Goal: Information Seeking & Learning: Learn about a topic

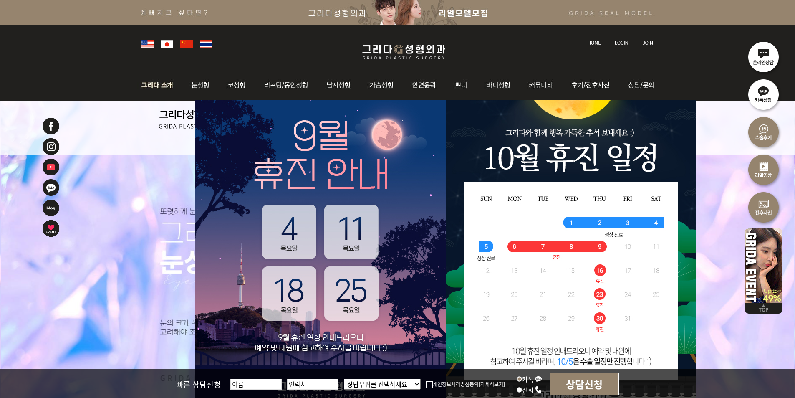
click at [162, 85] on img at bounding box center [159, 85] width 45 height 33
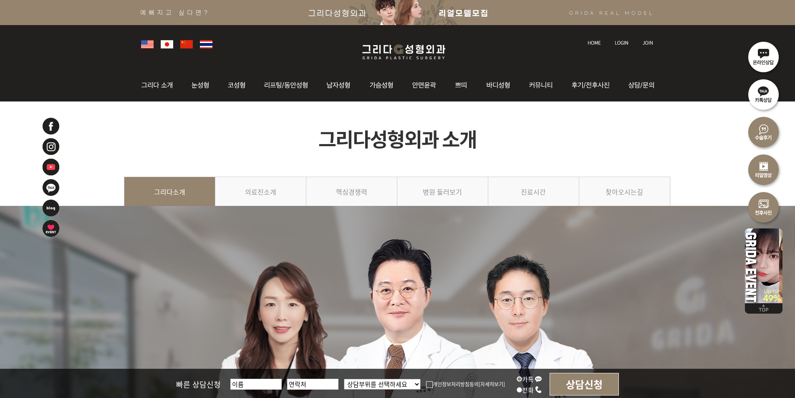
click at [293, 141] on img at bounding box center [397, 138] width 547 height 75
click at [473, 134] on img at bounding box center [397, 138] width 547 height 75
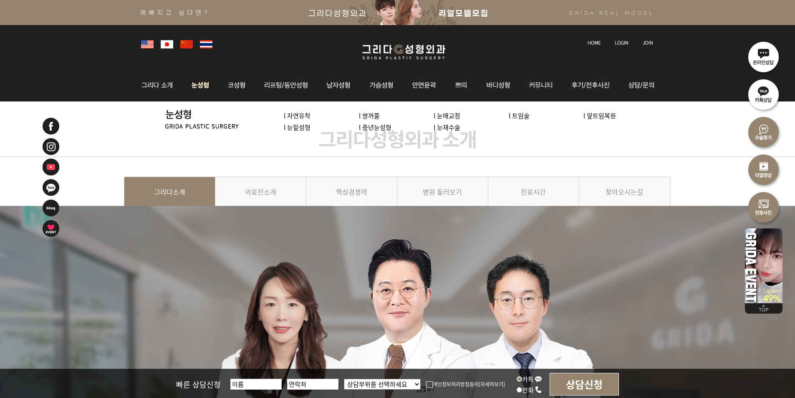
click at [194, 90] on img at bounding box center [200, 85] width 37 height 33
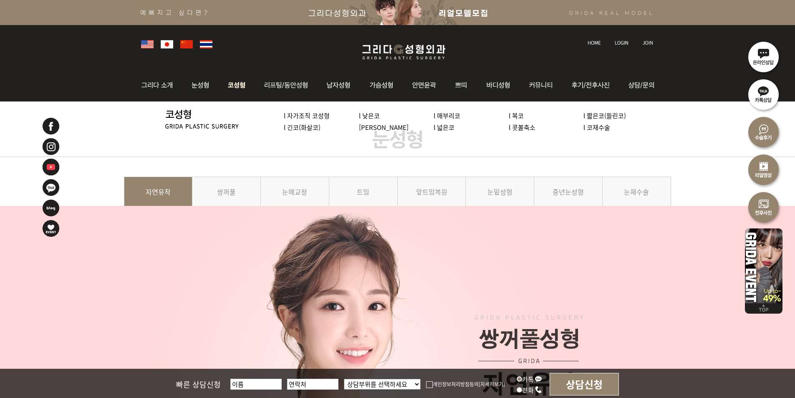
click at [229, 83] on img at bounding box center [236, 85] width 35 height 33
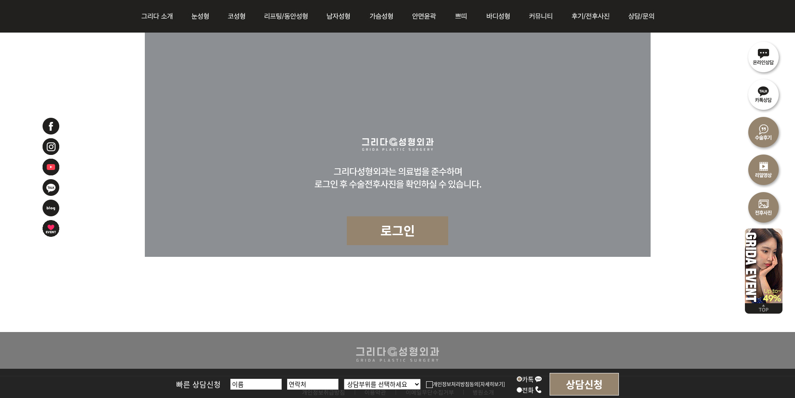
scroll to position [5348, 0]
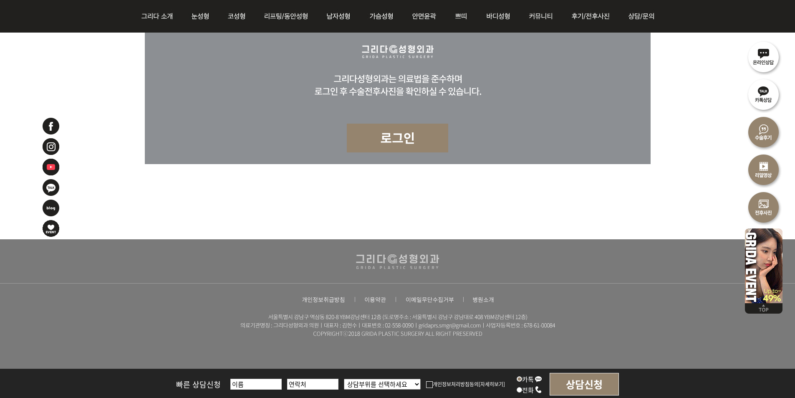
click at [262, 236] on div at bounding box center [398, 12] width 506 height 453
